Goal: Task Accomplishment & Management: Manage account settings

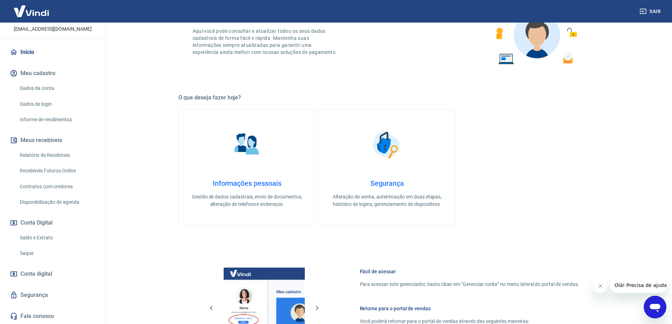
scroll to position [141, 0]
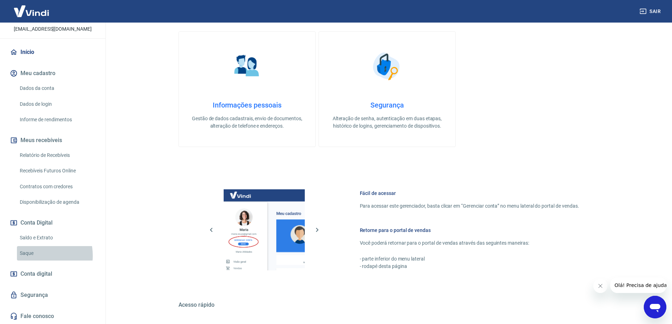
click at [34, 256] on link "Saque" at bounding box center [57, 253] width 80 height 14
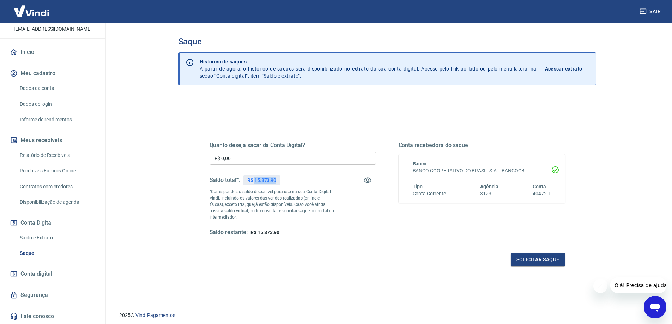
drag, startPoint x: 254, startPoint y: 179, endPoint x: 280, endPoint y: 180, distance: 26.5
click at [280, 180] on div "R$ 15.873,90" at bounding box center [261, 180] width 37 height 10
copy p "15.873,90"
click at [521, 256] on button "Solicitar saque" at bounding box center [538, 259] width 54 height 13
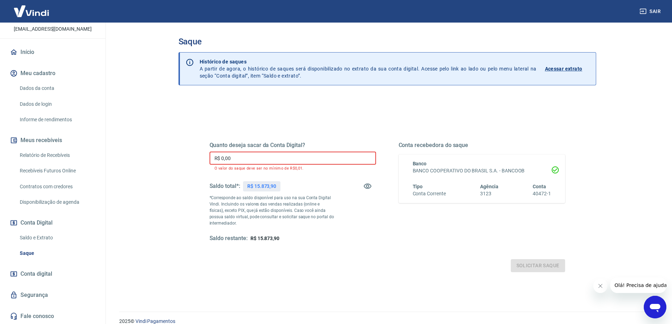
drag, startPoint x: 246, startPoint y: 162, endPoint x: 141, endPoint y: 152, distance: 105.6
click at [153, 152] on main "Saque Histórico de saques A partir de agora, o histórico de saques será disponi…" at bounding box center [387, 174] width 570 height 302
paste input "15.873,9"
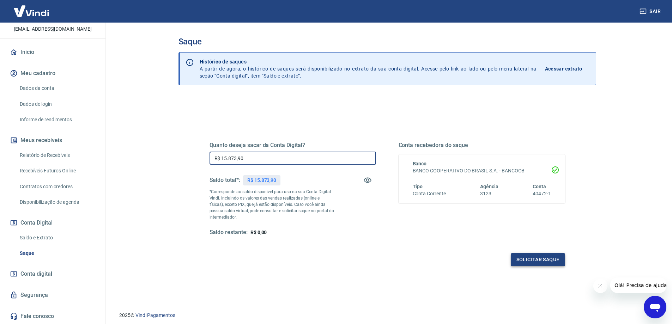
type input "R$ 15.873,90"
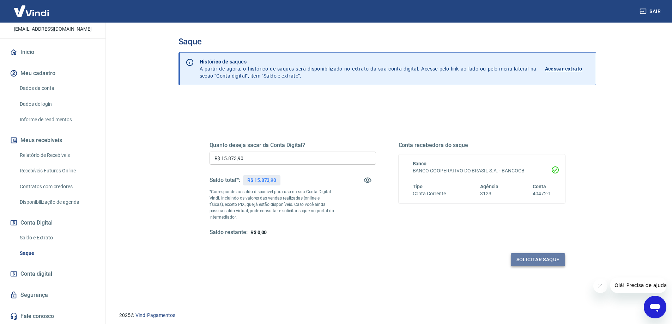
click at [535, 258] on button "Solicitar saque" at bounding box center [538, 259] width 54 height 13
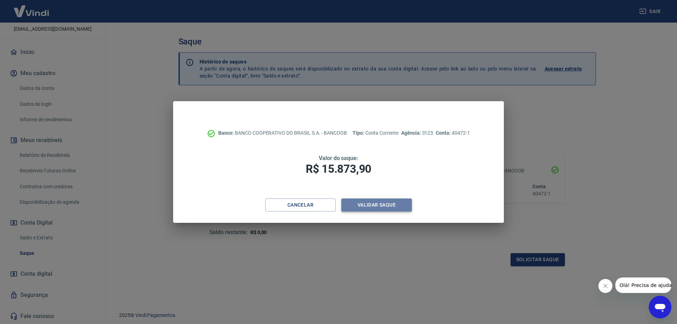
click at [371, 204] on button "Validar saque" at bounding box center [376, 205] width 71 height 13
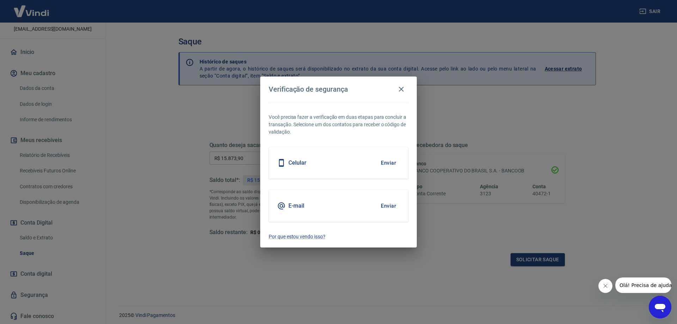
click at [382, 162] on button "Enviar" at bounding box center [388, 163] width 23 height 15
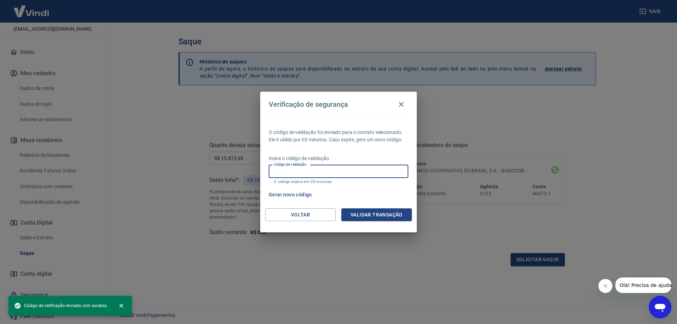
click at [315, 170] on input "Código de validação" at bounding box center [339, 171] width 140 height 13
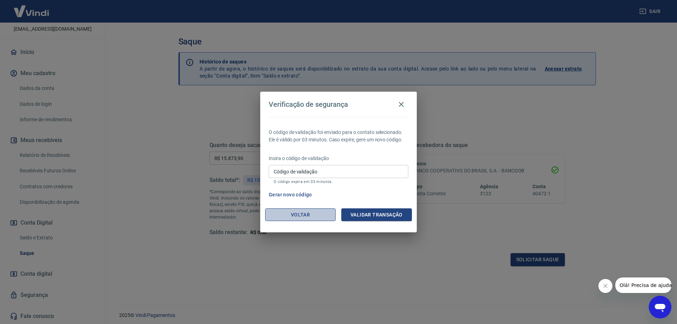
click at [299, 216] on button "Voltar" at bounding box center [300, 214] width 71 height 13
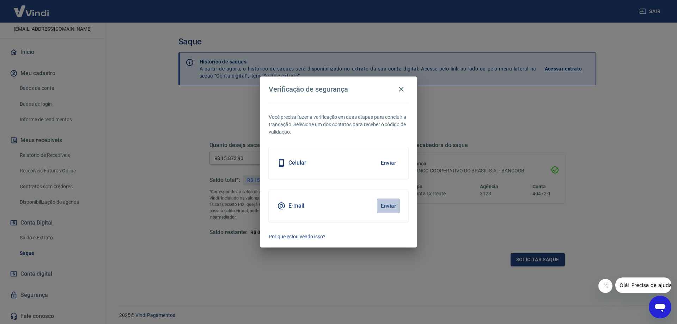
click at [389, 208] on button "Enviar" at bounding box center [388, 206] width 23 height 15
click at [387, 205] on button "Enviar" at bounding box center [388, 206] width 23 height 15
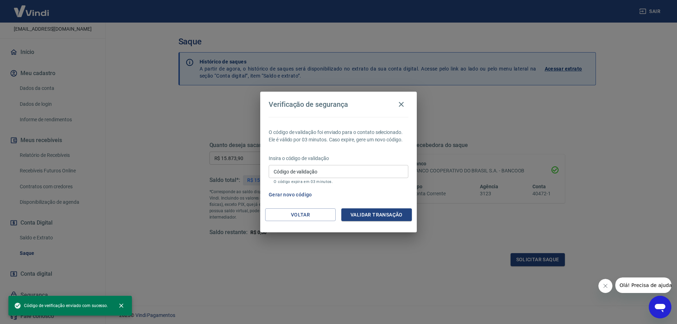
click at [304, 171] on input "Código de validação" at bounding box center [339, 171] width 140 height 13
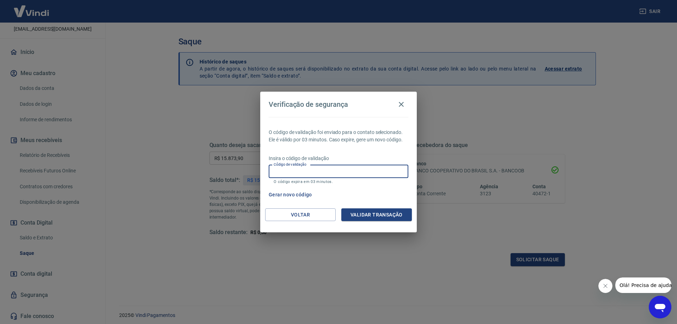
paste input "432644"
type input "432644"
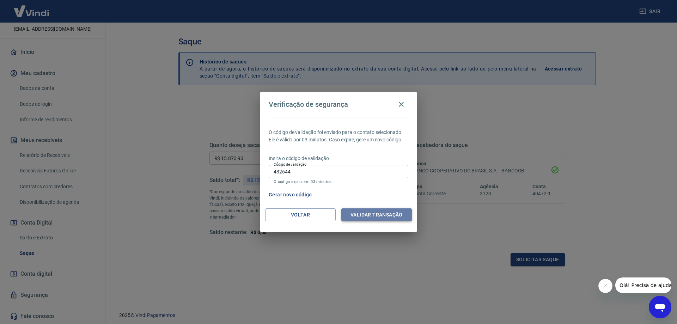
click at [381, 213] on button "Validar transação" at bounding box center [376, 214] width 71 height 13
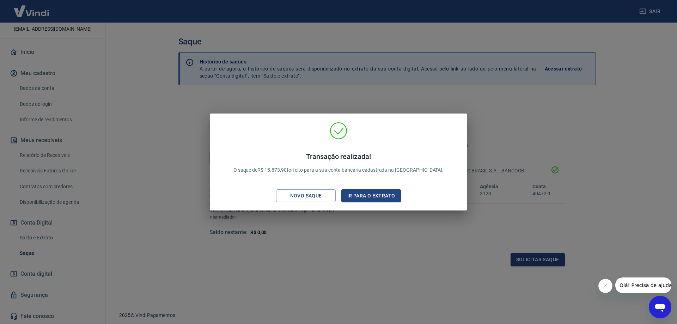
click at [367, 249] on div "Transação realizada! O saque de R$ 15.873,90 foi feito para a sua conta bancári…" at bounding box center [338, 162] width 677 height 324
